Goal: Information Seeking & Learning: Learn about a topic

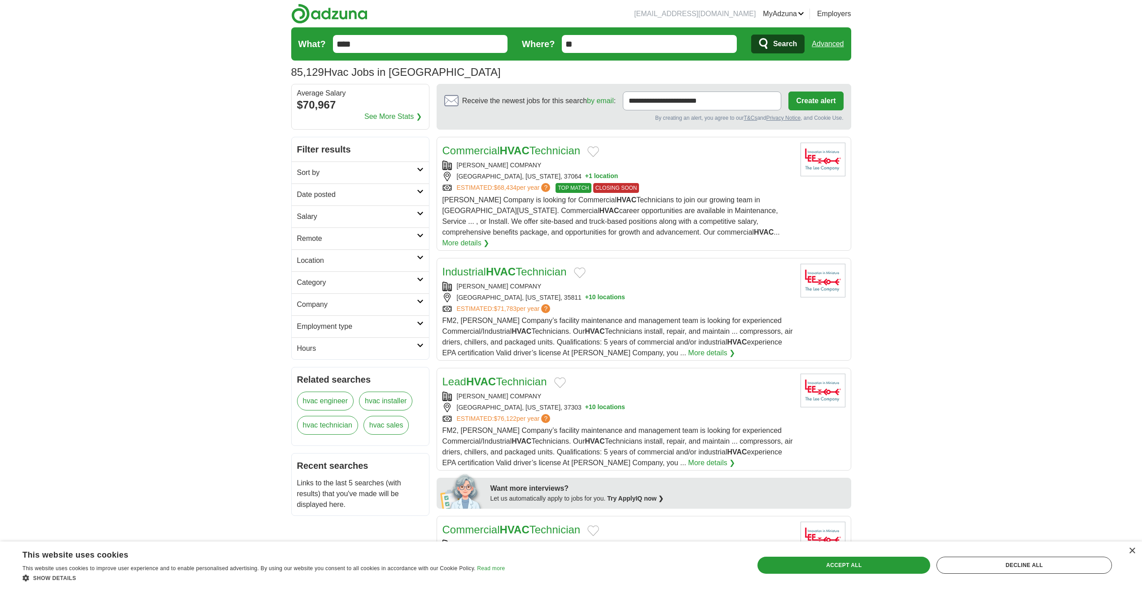
click at [825, 42] on link "Advanced" at bounding box center [828, 44] width 32 height 18
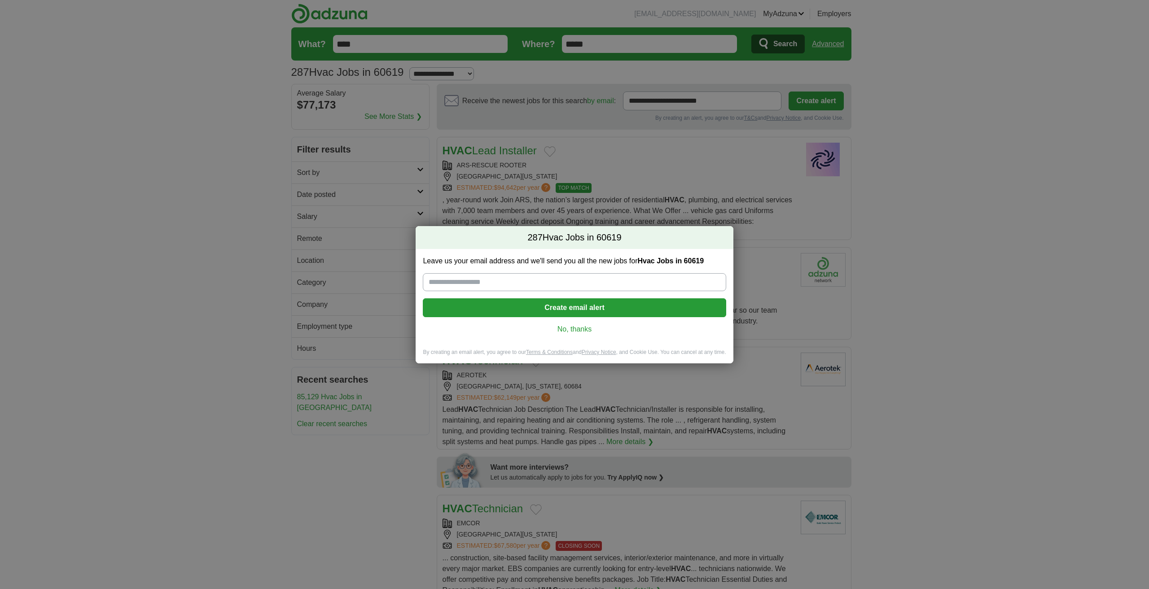
click at [586, 328] on link "No, thanks" at bounding box center [574, 330] width 289 height 10
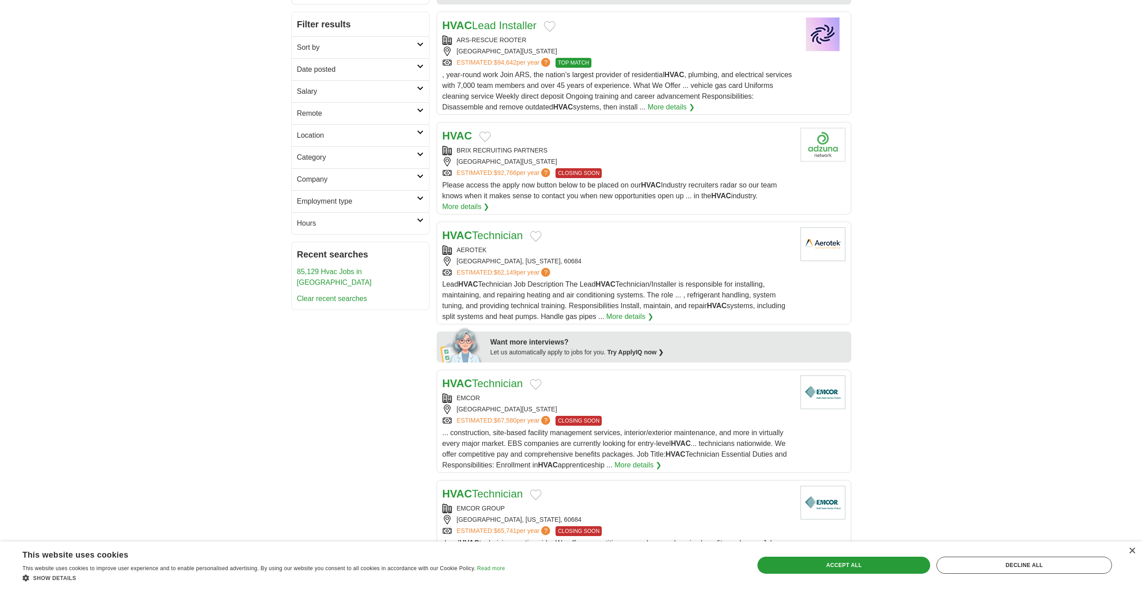
scroll to position [135, 0]
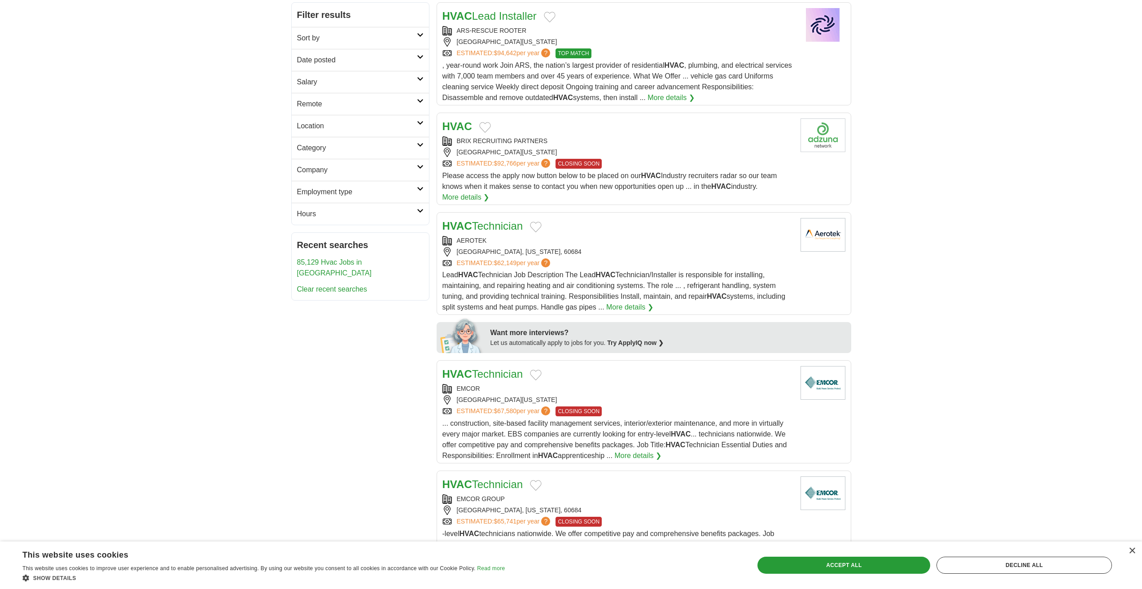
click at [591, 246] on div "AEROTEK [GEOGRAPHIC_DATA], [US_STATE], 60684 ESTIMATED: $62,149 per year ?" at bounding box center [618, 252] width 351 height 32
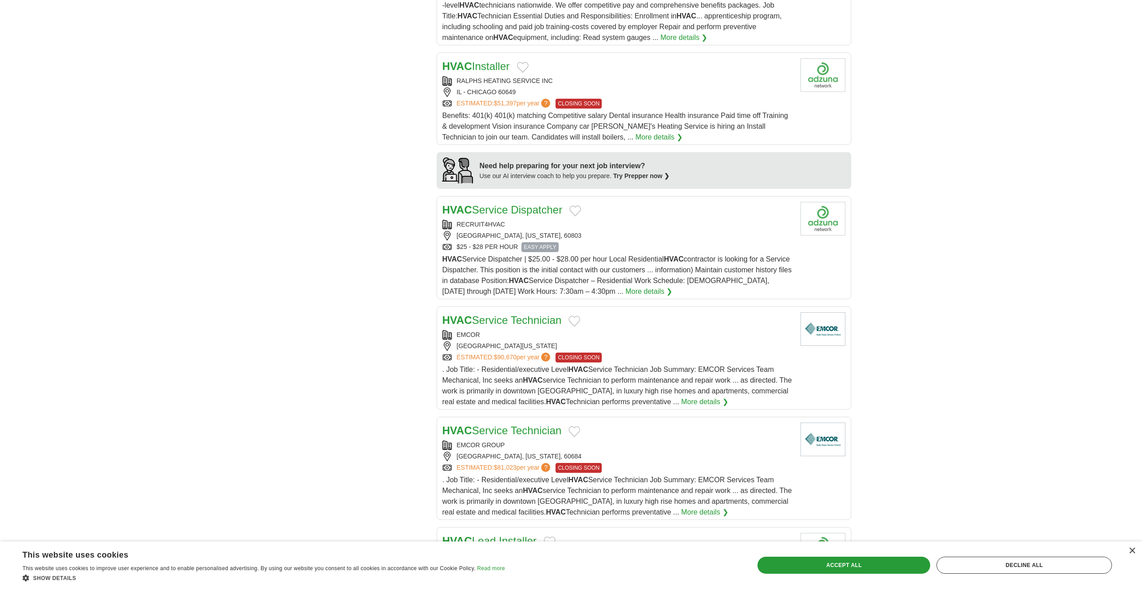
scroll to position [718, 0]
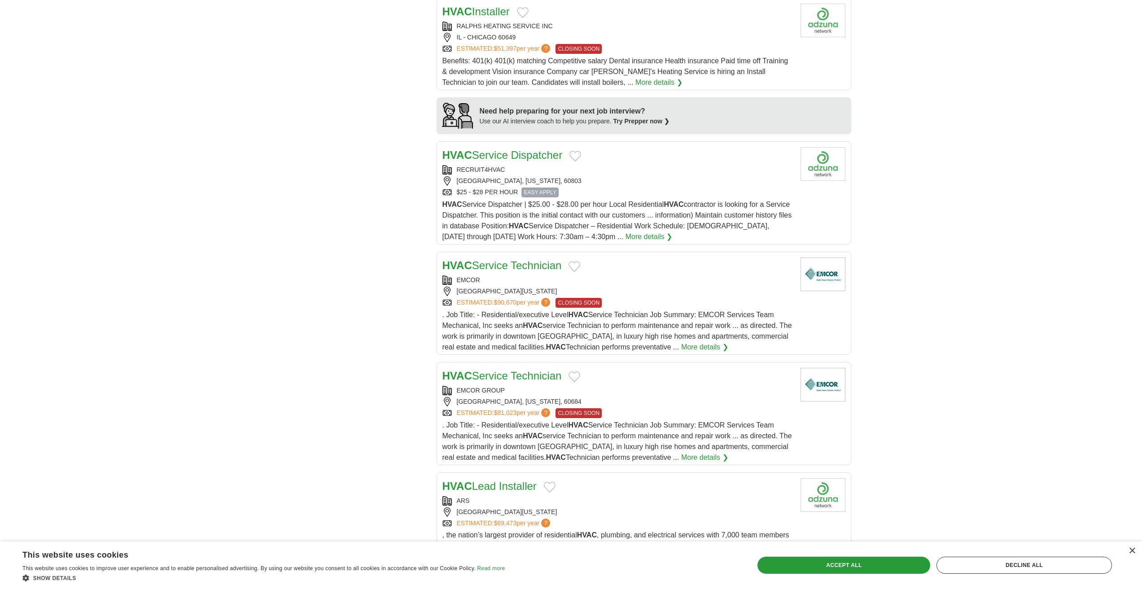
click at [512, 261] on h2 "HVAC Service Technician" at bounding box center [502, 266] width 119 height 16
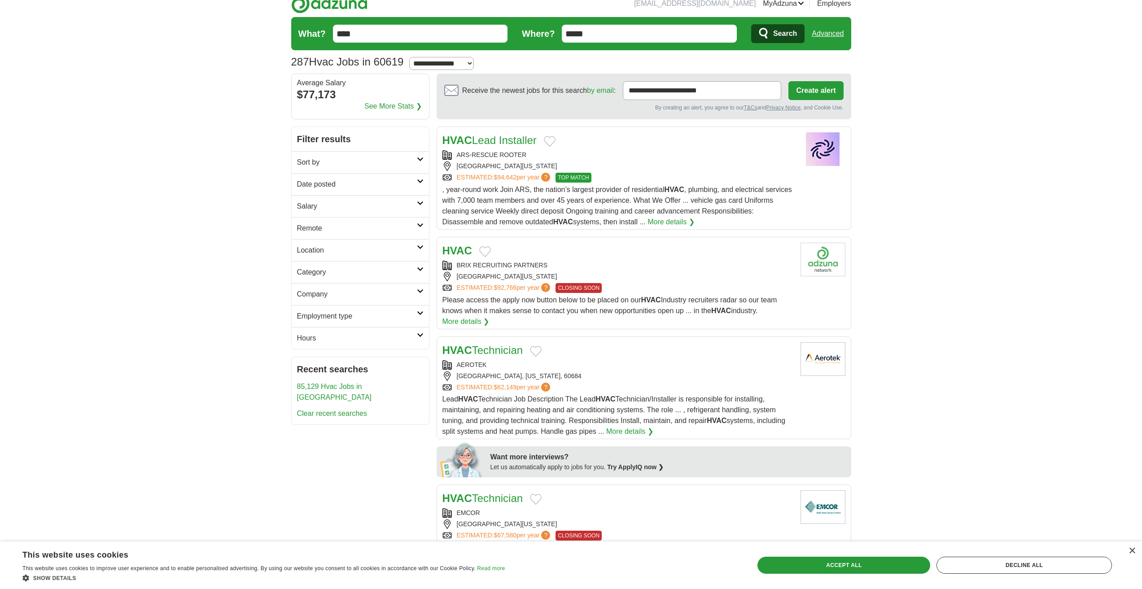
scroll to position [0, 0]
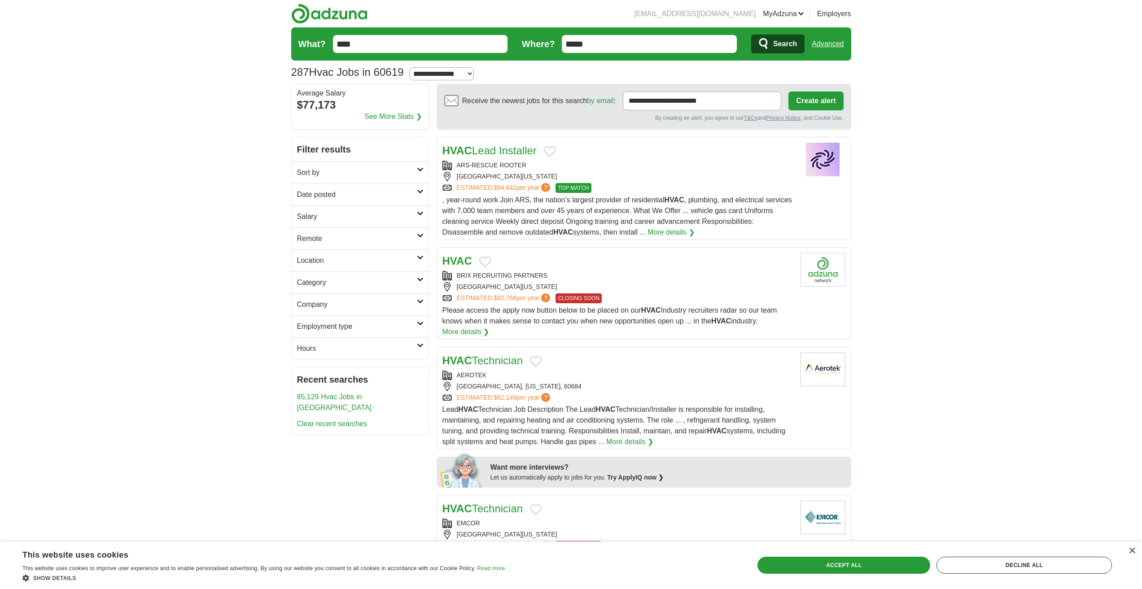
drag, startPoint x: 698, startPoint y: 46, endPoint x: 554, endPoint y: 48, distance: 143.2
click at [554, 48] on form "What? **** Where? ***** Search Advanced" at bounding box center [571, 43] width 560 height 33
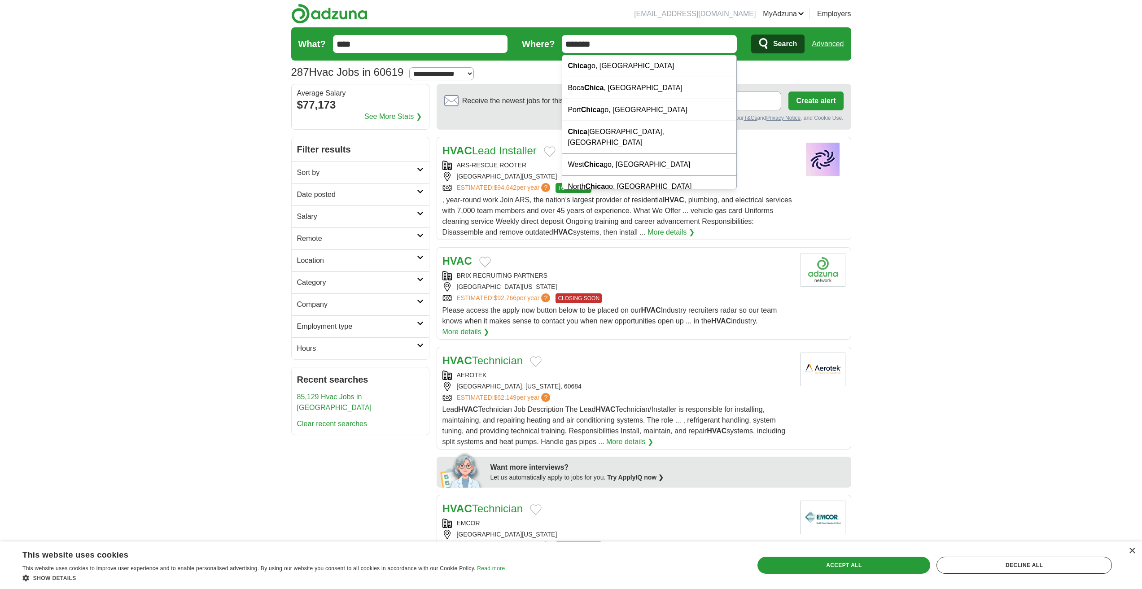
type input "*******"
click at [751, 35] on button "Search" at bounding box center [777, 44] width 53 height 19
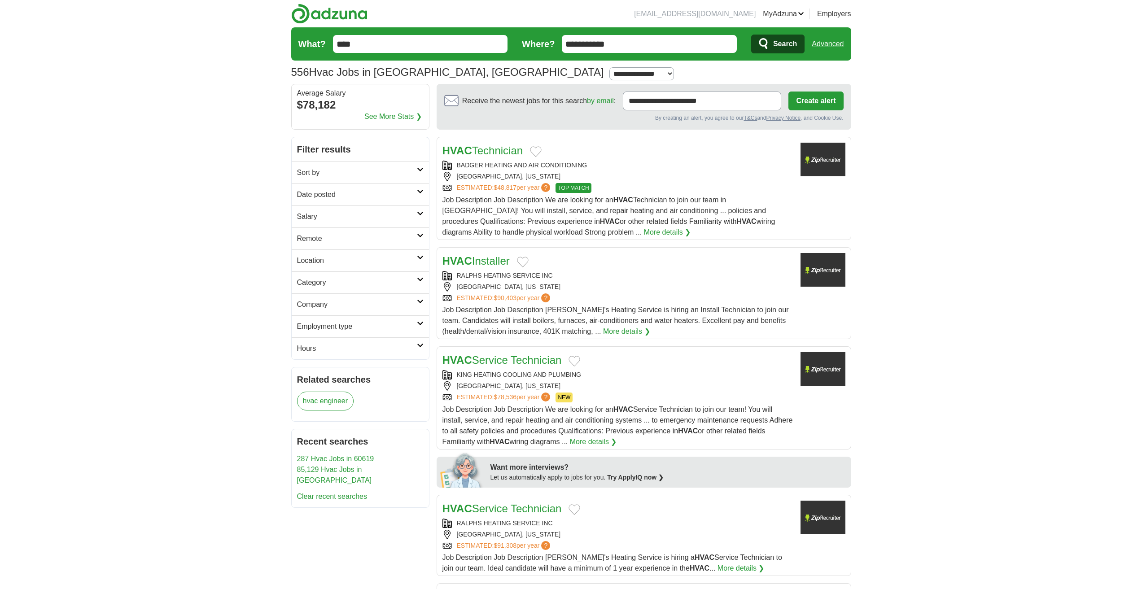
scroll to position [45, 0]
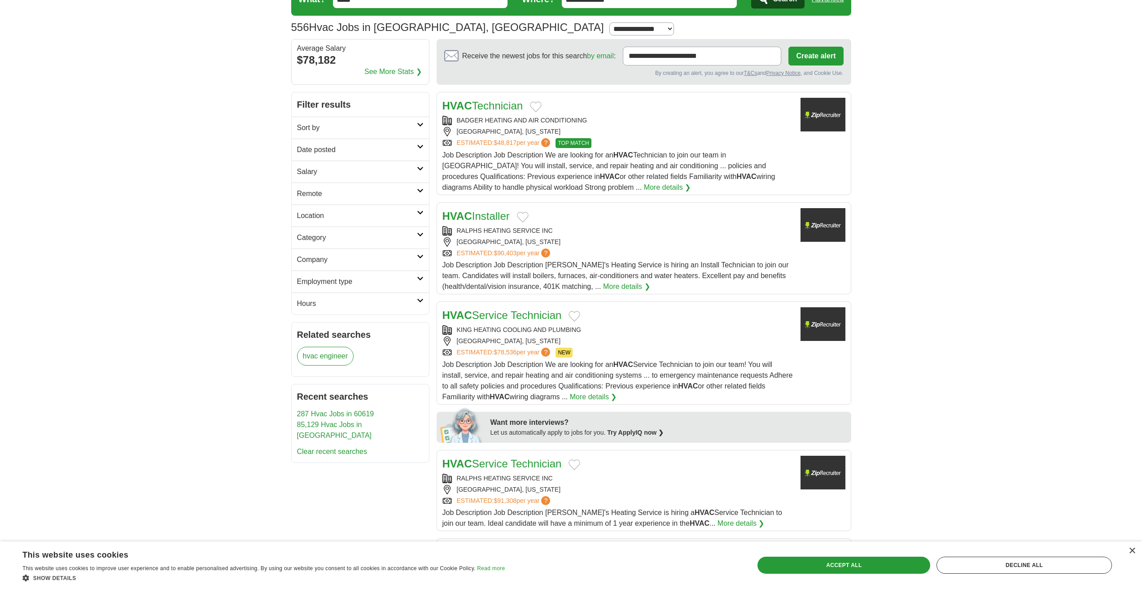
click at [531, 313] on link "HVAC Service Technician" at bounding box center [502, 315] width 119 height 12
